Goal: Transaction & Acquisition: Download file/media

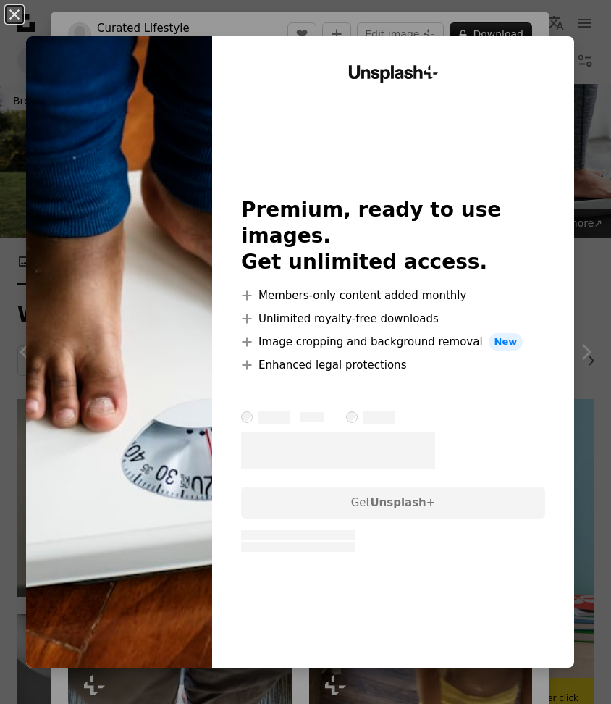
scroll to position [2675, 0]
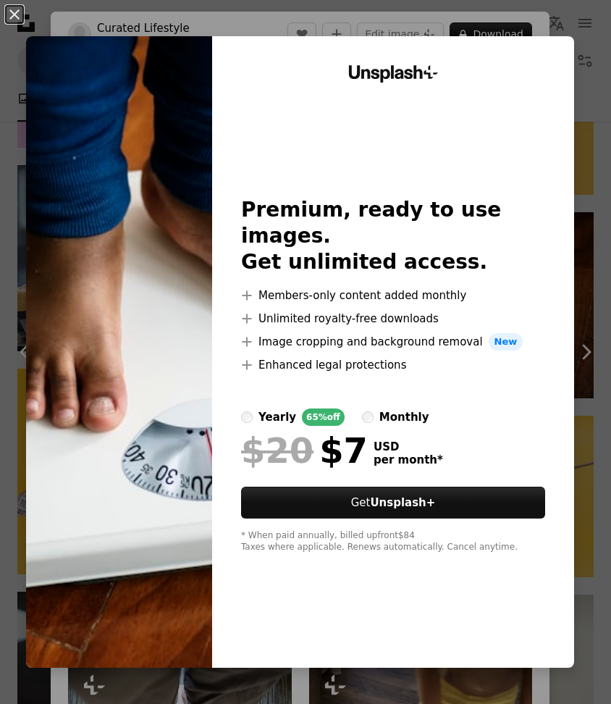
click at [113, 324] on img at bounding box center [119, 351] width 186 height 631
click at [136, 206] on img at bounding box center [119, 351] width 186 height 631
click at [289, 16] on div "An X shape Unsplash+ Premium, ready to use images. Get unlimited access. A plus…" at bounding box center [305, 352] width 611 height 704
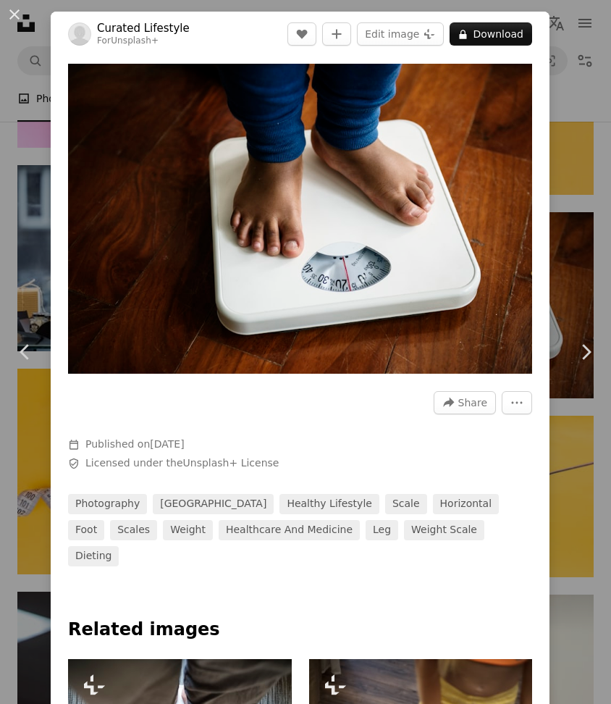
click at [590, 122] on div "An X shape Chevron left Chevron right Curated Lifestyle For Unsplash+ A heart A…" at bounding box center [305, 352] width 611 height 704
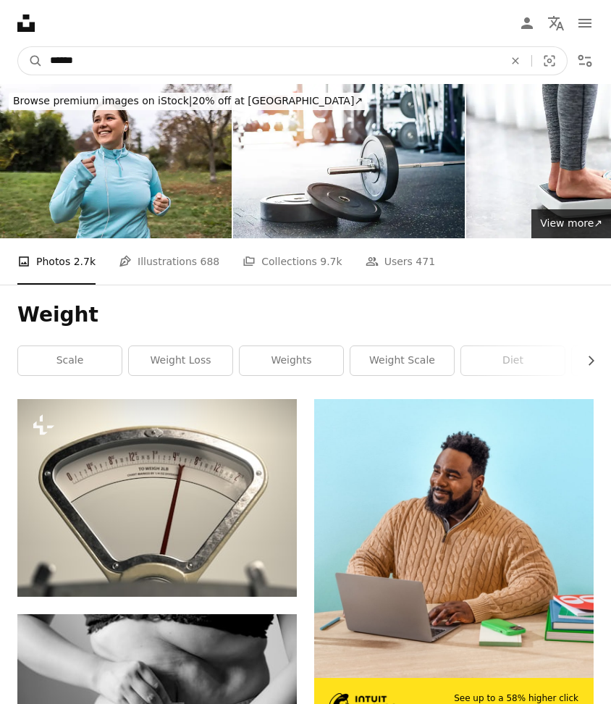
click at [148, 52] on input "******" at bounding box center [271, 61] width 457 height 28
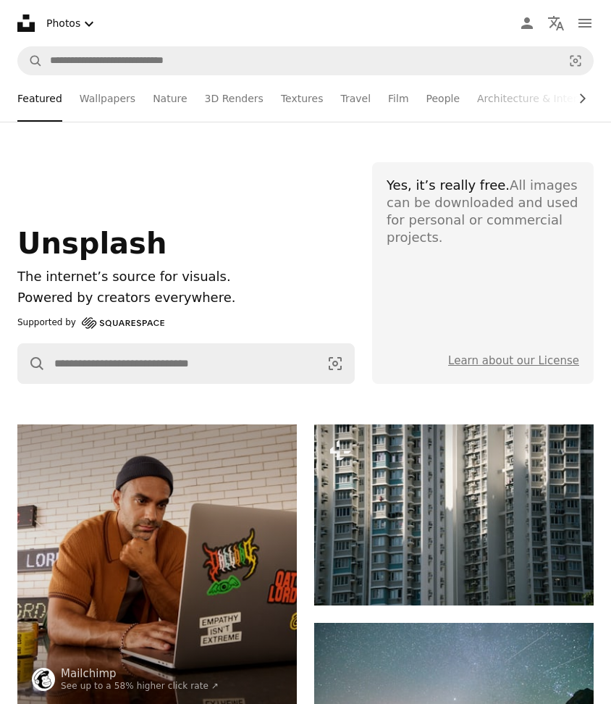
click at [468, 324] on section "Yes, it’s really free. All images can be downloaded and used for personal or co…" at bounding box center [483, 273] width 222 height 222
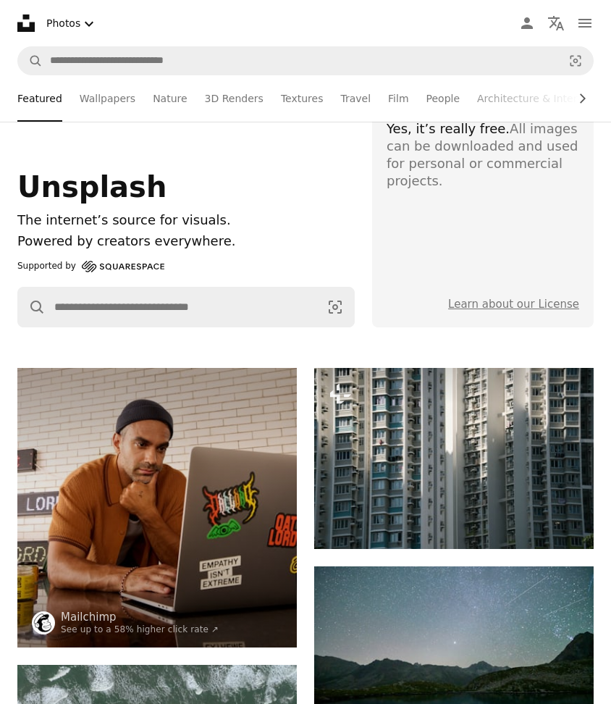
scroll to position [59, 0]
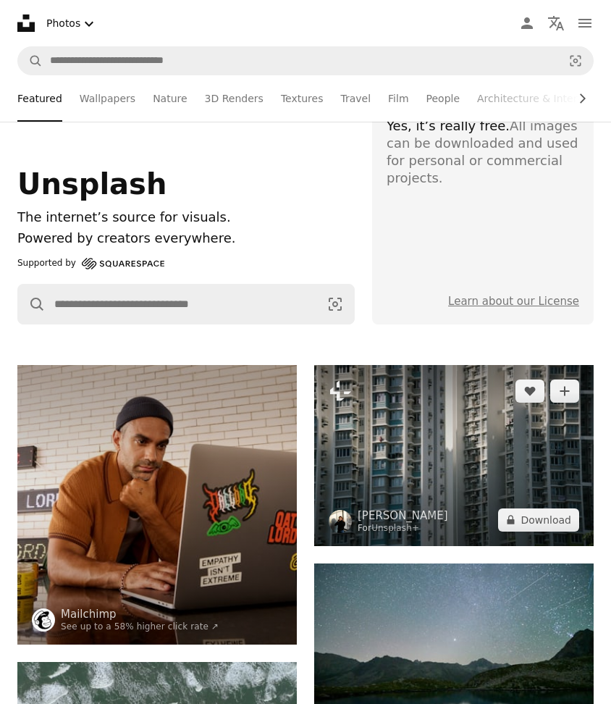
click at [373, 427] on img at bounding box center [454, 455] width 280 height 181
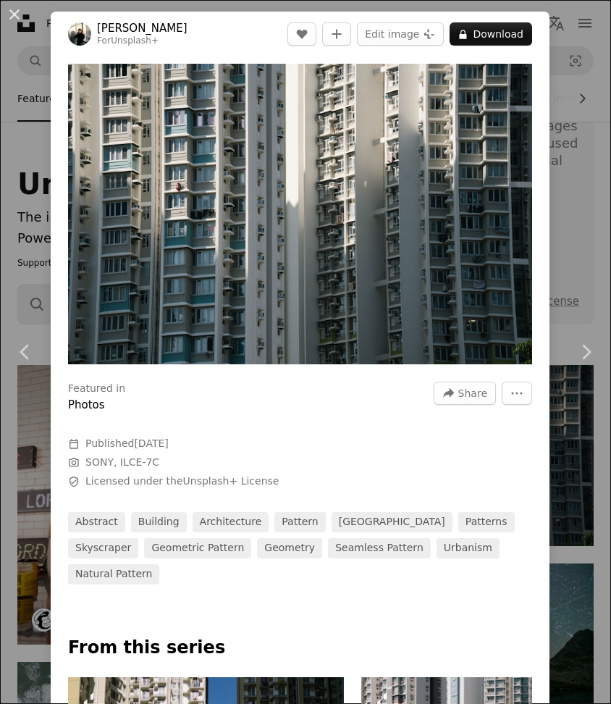
click at [32, 182] on div "An X shape Chevron left Chevron right [PERSON_NAME] For Unsplash+ A heart A plu…" at bounding box center [305, 352] width 611 height 704
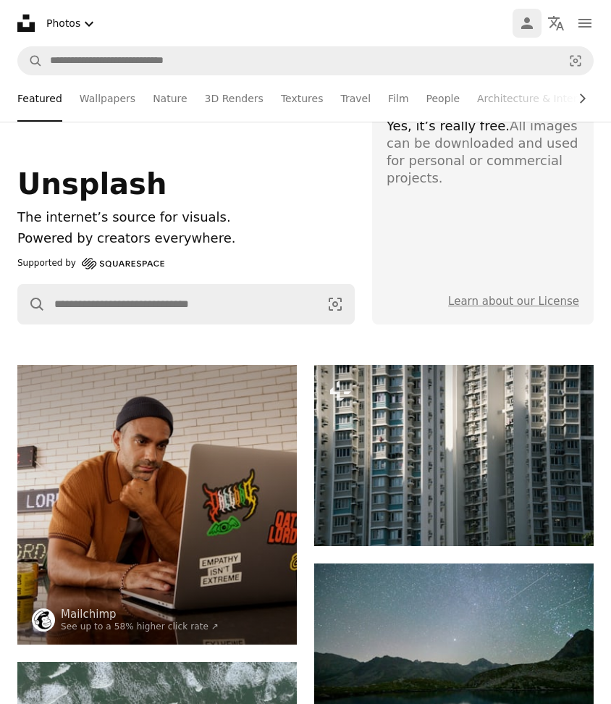
click at [529, 30] on icon "Person" at bounding box center [526, 22] width 17 height 17
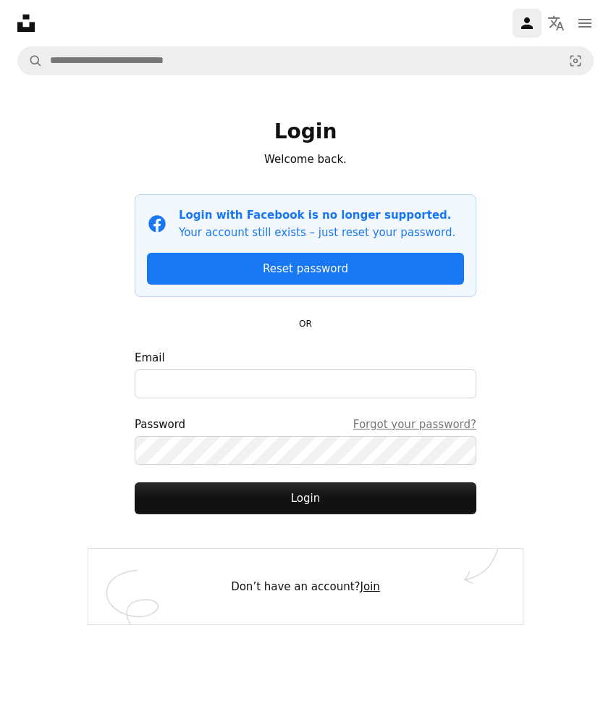
click at [363, 587] on link "Join" at bounding box center [371, 586] width 20 height 13
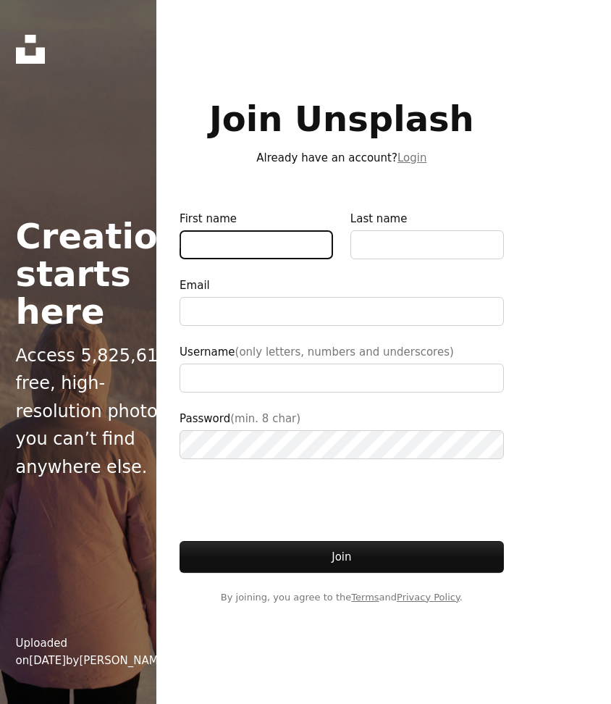
type input "**********"
type input "*****"
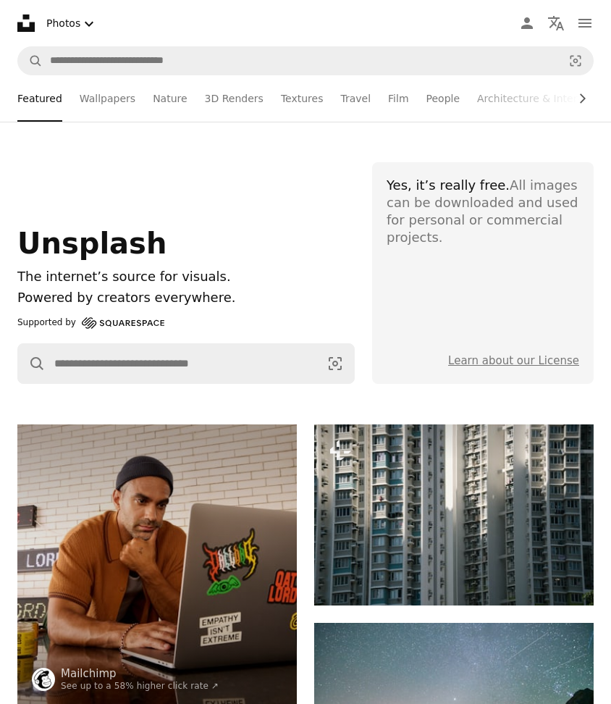
click at [542, 193] on div "Yes, it’s really free. All images can be downloaded and used for personal or co…" at bounding box center [483, 212] width 193 height 70
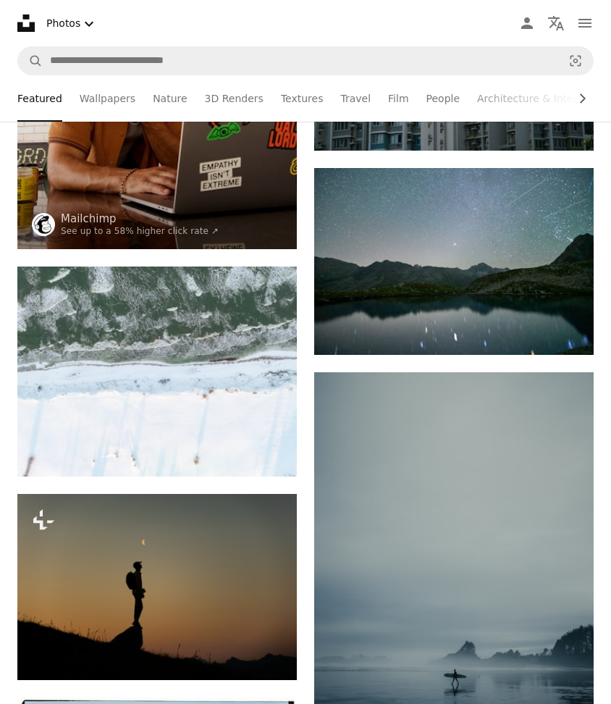
scroll to position [205, 0]
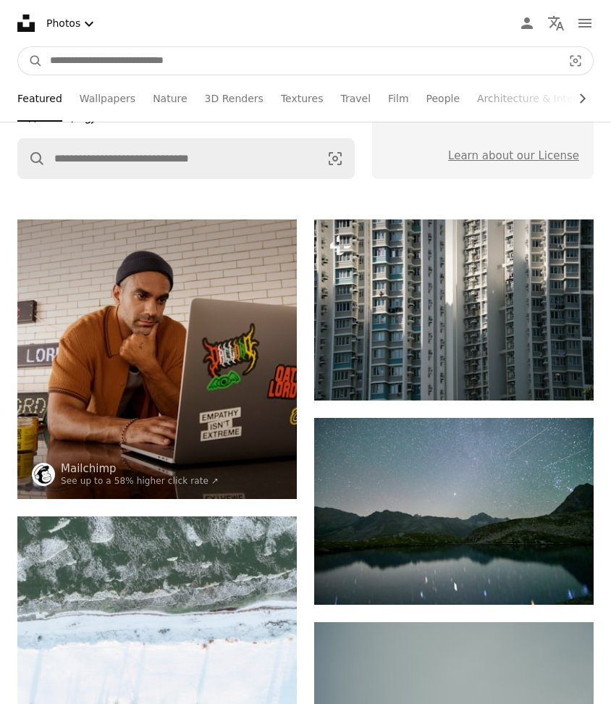
click at [229, 68] on input "Find visuals sitewide" at bounding box center [301, 61] width 516 height 28
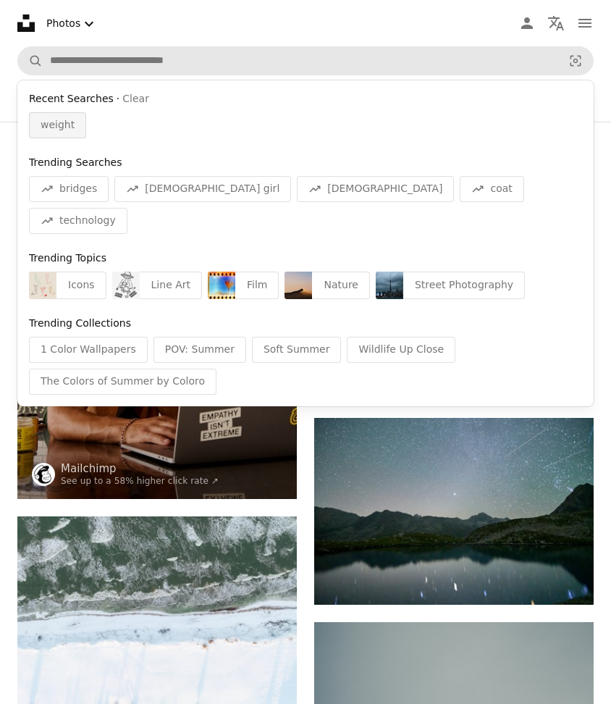
click at [51, 130] on span "weight" at bounding box center [58, 125] width 34 height 14
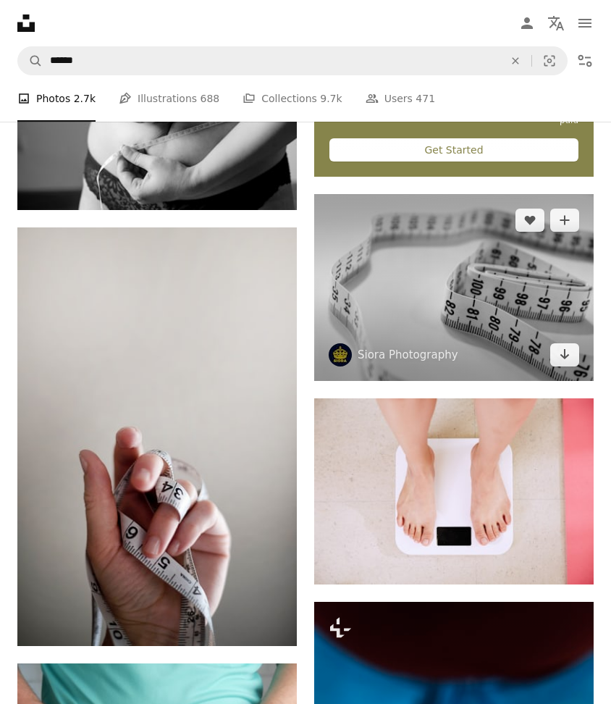
scroll to position [694, 0]
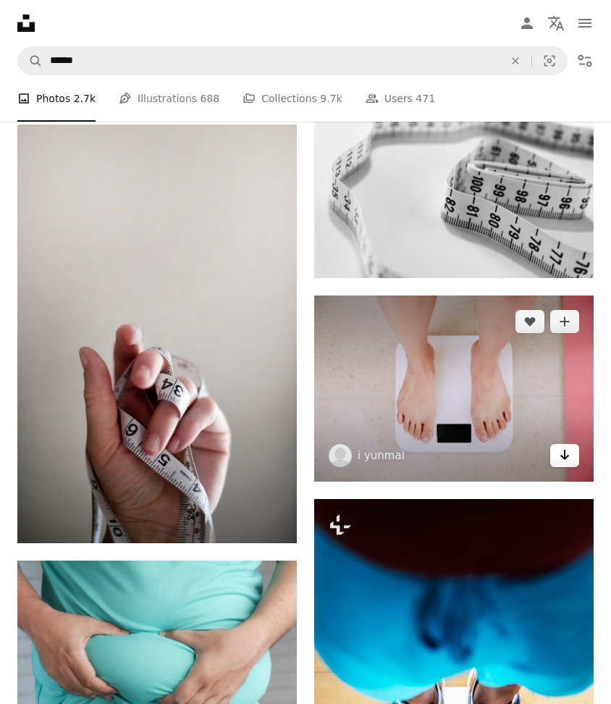
click at [563, 460] on icon "Arrow pointing down" at bounding box center [565, 454] width 12 height 17
